Goal: Task Accomplishment & Management: Use online tool/utility

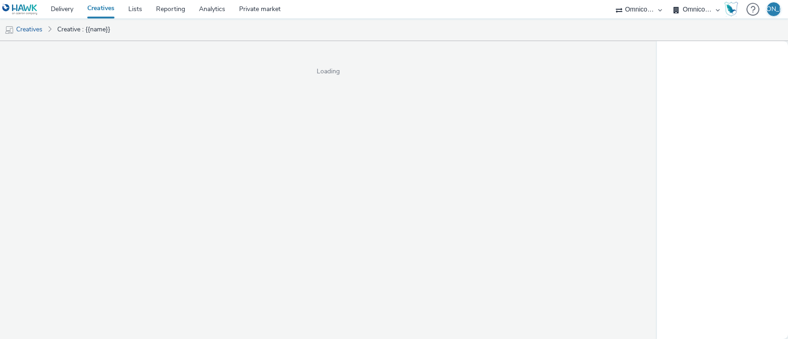
select select "ab85b118-b3fc-4d58-8204-61b74655165f"
select select "74646f0e-81e2-42d0-938d-1e49f1c87be8"
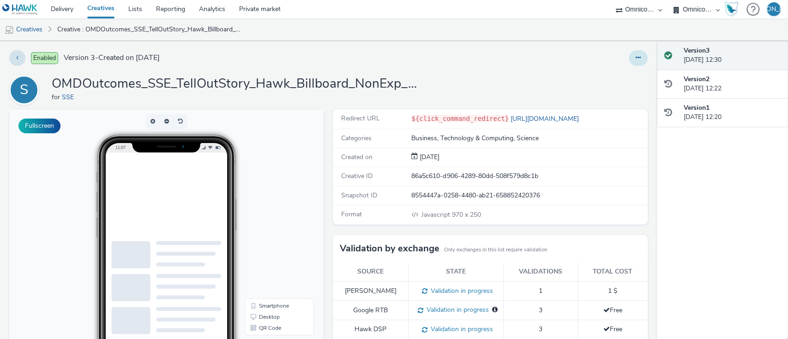
click at [631, 59] on button at bounding box center [637, 58] width 19 height 16
click at [615, 78] on link "Edit" at bounding box center [612, 76] width 69 height 18
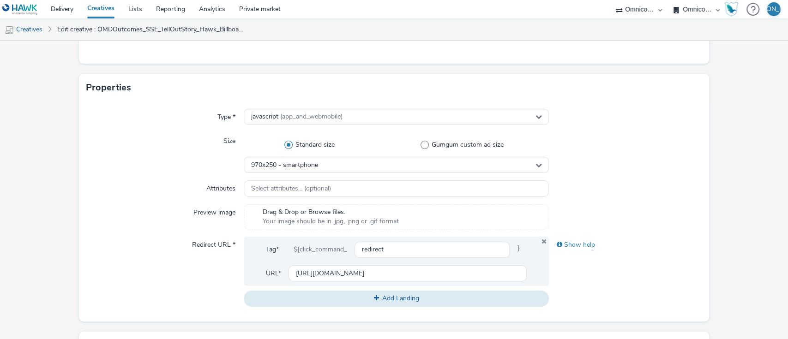
scroll to position [179, 0]
click at [361, 173] on div "Type * javascript (app_and_webmobile) Size Standard size Gumgum custom ad size …" at bounding box center [394, 211] width 630 height 220
click at [358, 168] on div "970x250 - smartphone" at bounding box center [396, 164] width 305 height 16
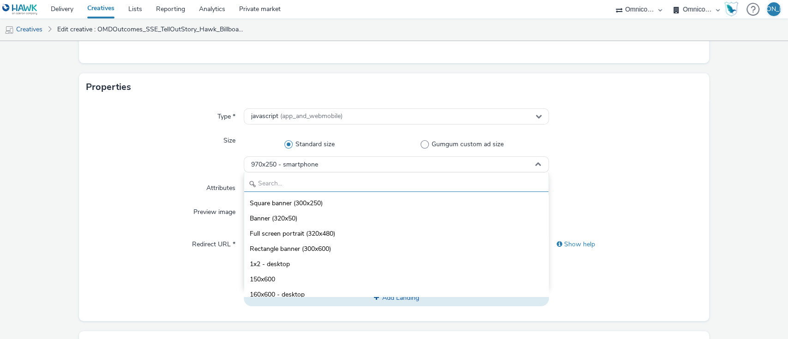
click at [327, 188] on input "text" at bounding box center [396, 184] width 305 height 16
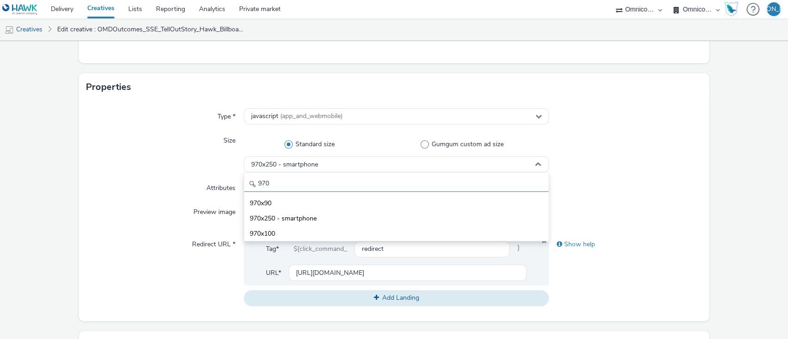
type input "970"
click at [70, 262] on form "Edit creative General Advertiser * SSE Name * OMDOutcomes_SSE_TellOutStory_Hawk…" at bounding box center [394, 252] width 788 height 781
